Goal: Browse casually: Explore the website without a specific task or goal

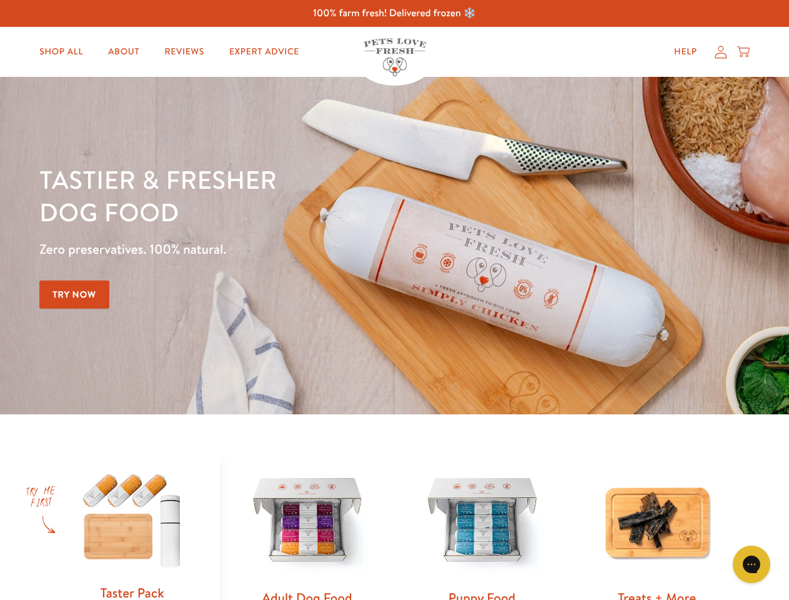
click at [394, 300] on div "Tastier & fresher dog food Zero preservatives. 100% natural. Try Now" at bounding box center [276, 245] width 474 height 165
click at [752, 564] on icon "Gorgias live chat" at bounding box center [752, 564] width 12 height 12
